Goal: Book appointment/travel/reservation

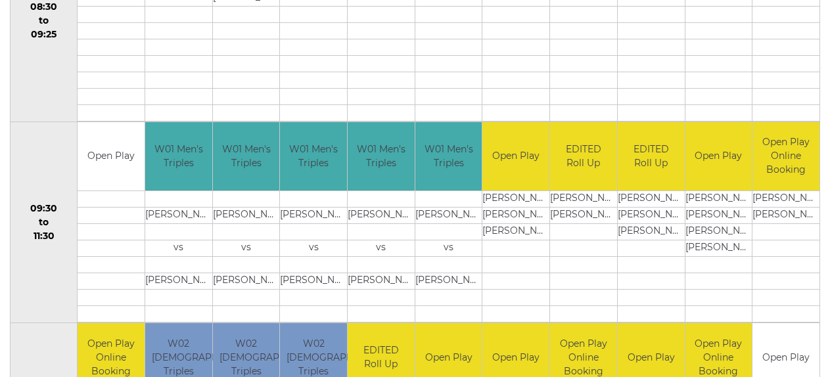
scroll to position [154, 0]
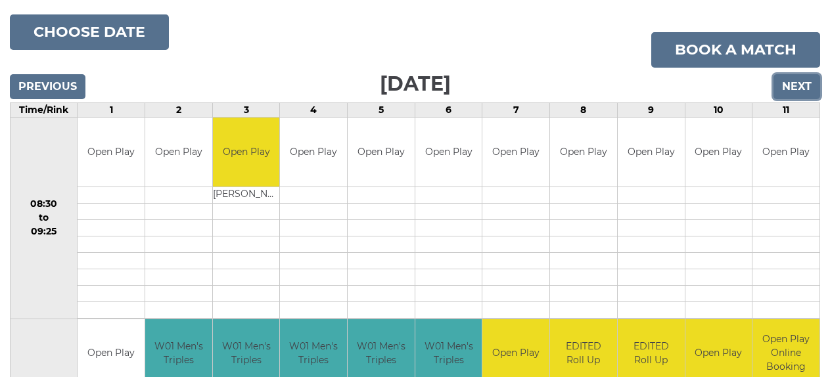
click at [784, 97] on input "Next" at bounding box center [796, 86] width 47 height 25
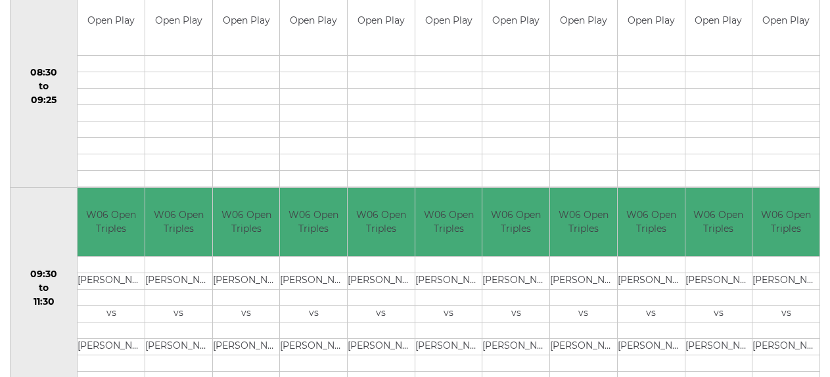
scroll to position [88, 0]
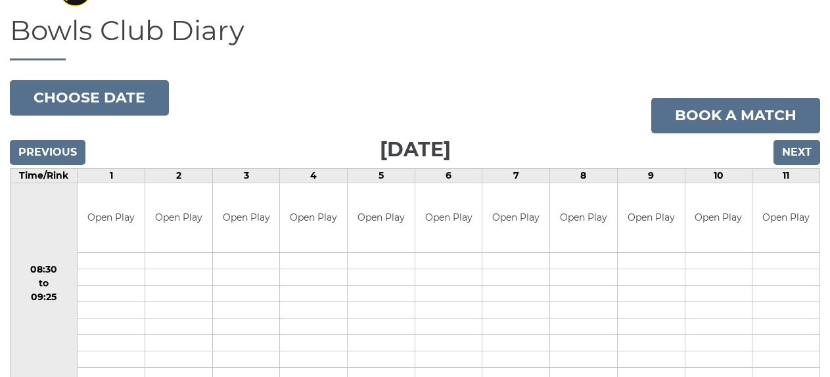
click at [797, 133] on div "Previous Next" at bounding box center [415, 143] width 810 height 20
click at [797, 143] on input "Next" at bounding box center [796, 152] width 47 height 25
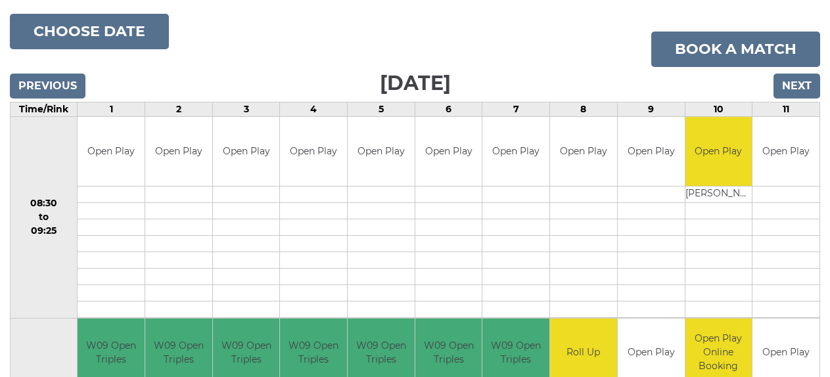
scroll to position [154, 0]
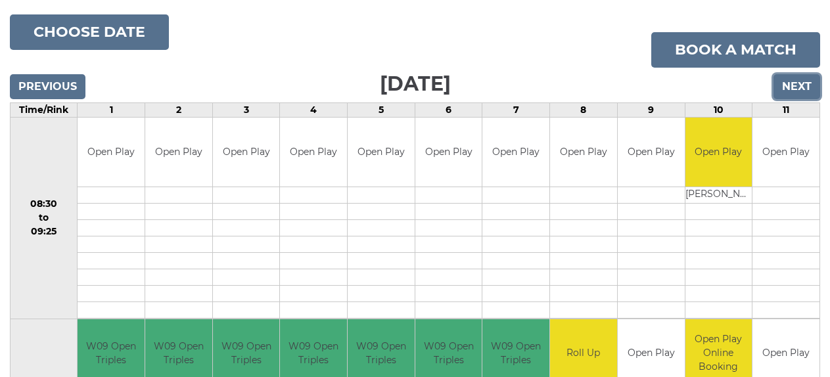
click at [792, 87] on input "Next" at bounding box center [796, 86] width 47 height 25
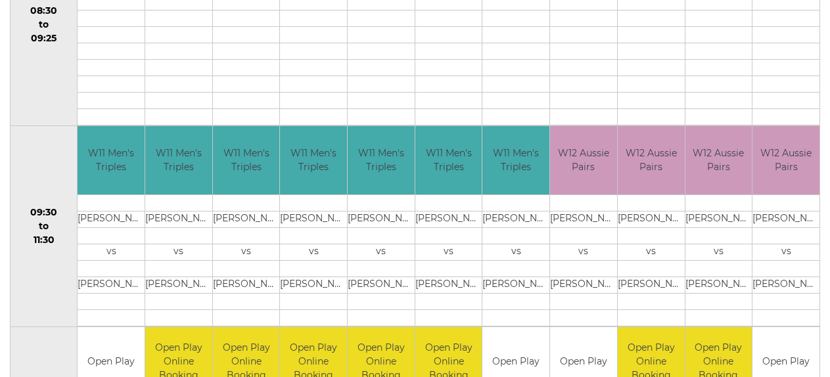
scroll to position [154, 0]
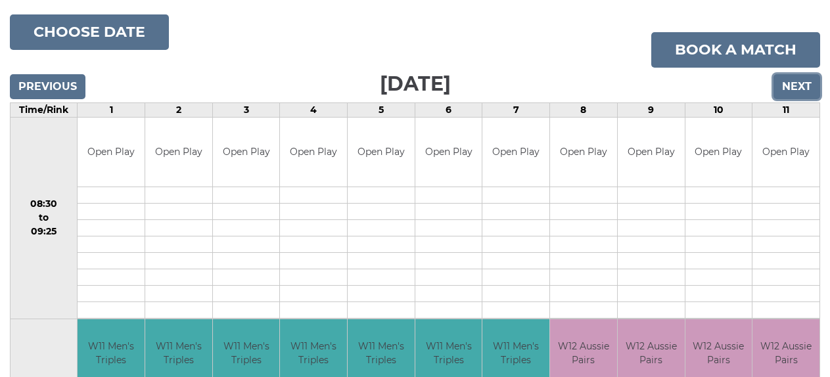
click at [806, 90] on input "Next" at bounding box center [796, 86] width 47 height 25
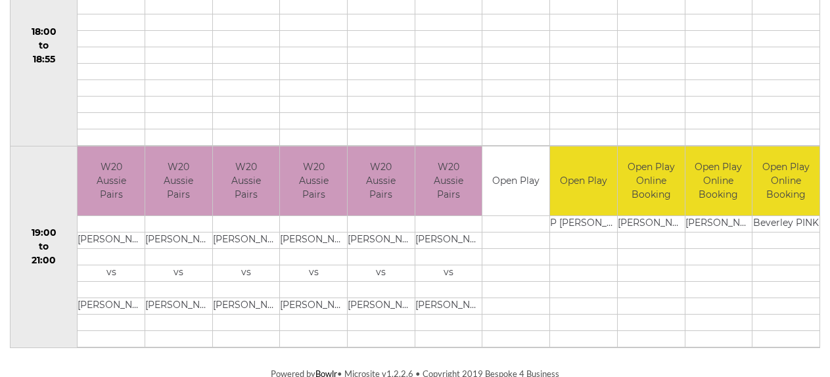
scroll to position [1336, 0]
